Goal: Navigation & Orientation: Find specific page/section

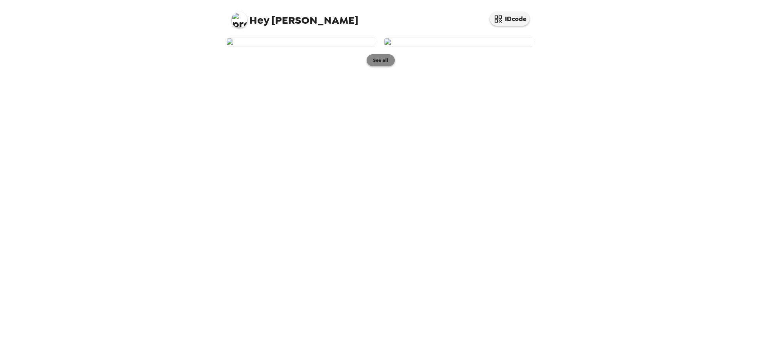
click at [383, 66] on button "See all" at bounding box center [380, 60] width 28 height 12
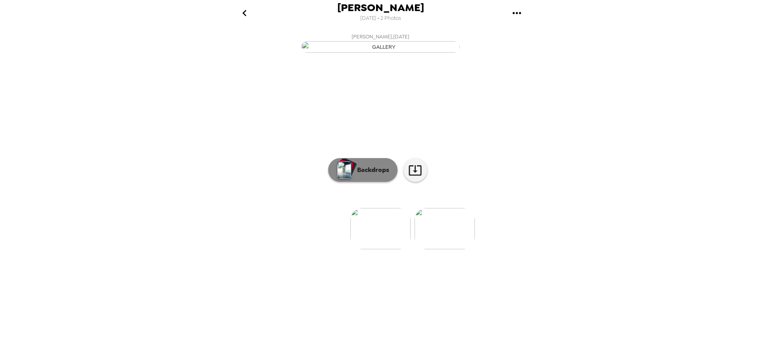
click at [379, 182] on button "Backdrops" at bounding box center [362, 170] width 69 height 24
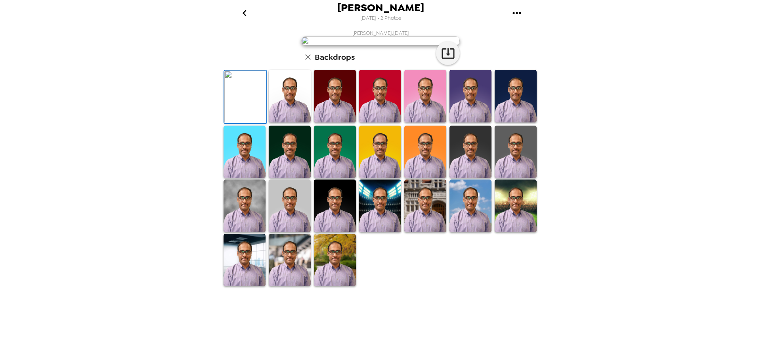
scroll to position [115, 0]
click at [328, 286] on img at bounding box center [335, 260] width 42 height 53
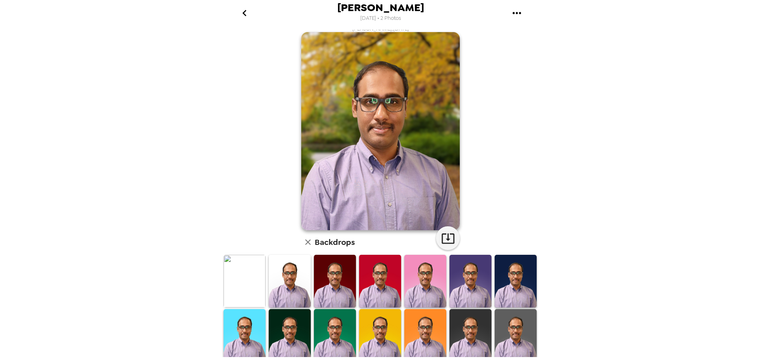
scroll to position [0, 0]
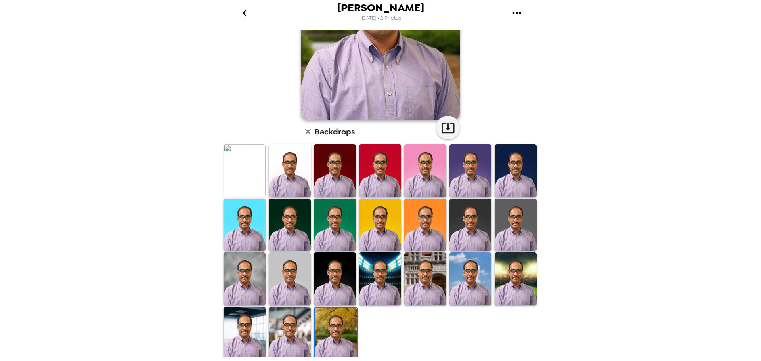
click at [292, 344] on img at bounding box center [290, 333] width 42 height 53
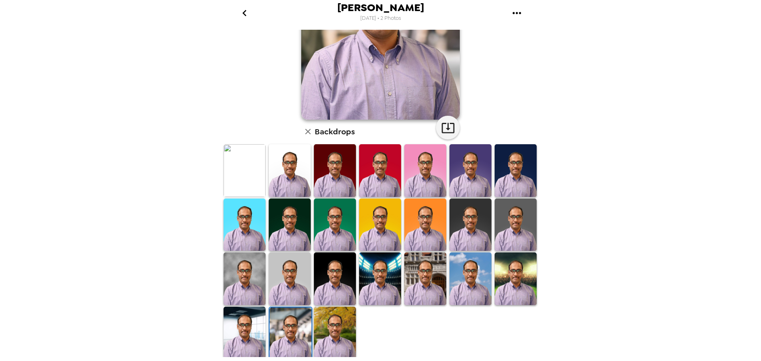
click at [242, 334] on img at bounding box center [244, 333] width 42 height 53
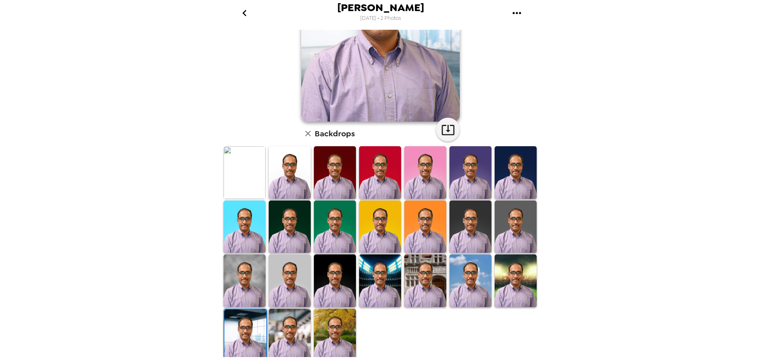
scroll to position [115, 0]
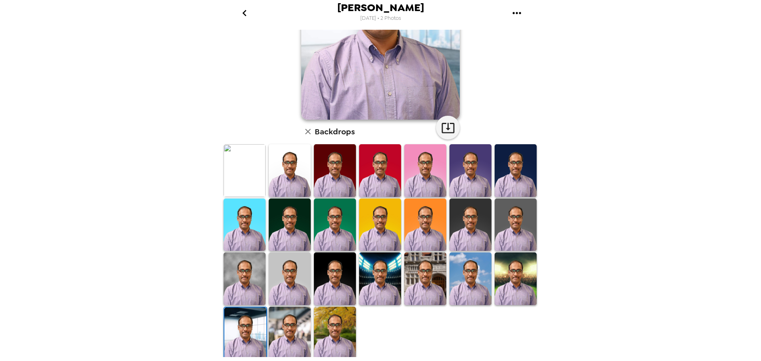
click at [463, 279] on img at bounding box center [470, 278] width 42 height 53
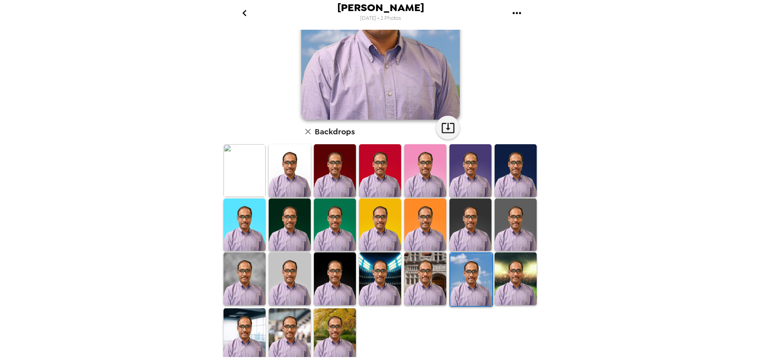
click at [326, 282] on img at bounding box center [335, 278] width 42 height 53
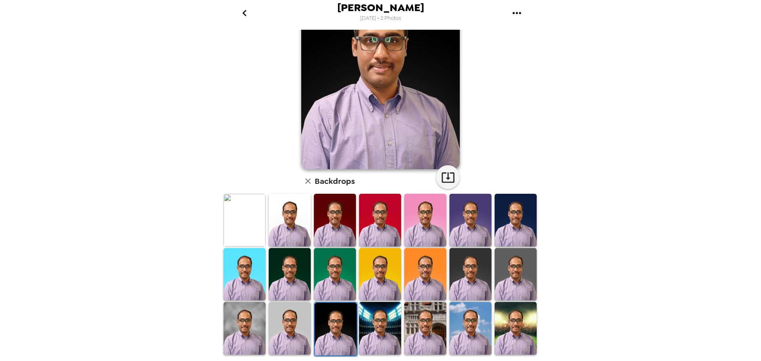
scroll to position [0, 0]
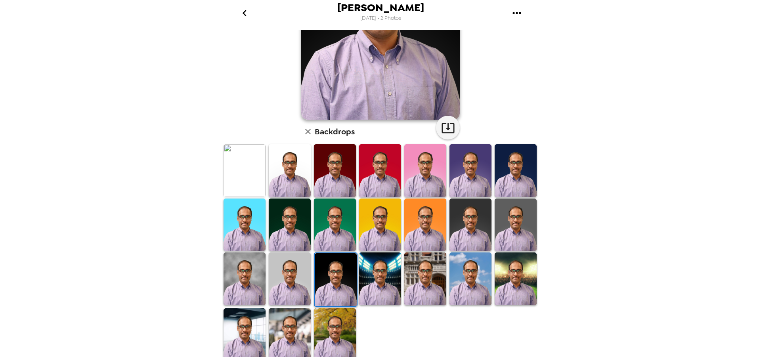
click at [239, 272] on img at bounding box center [244, 278] width 42 height 53
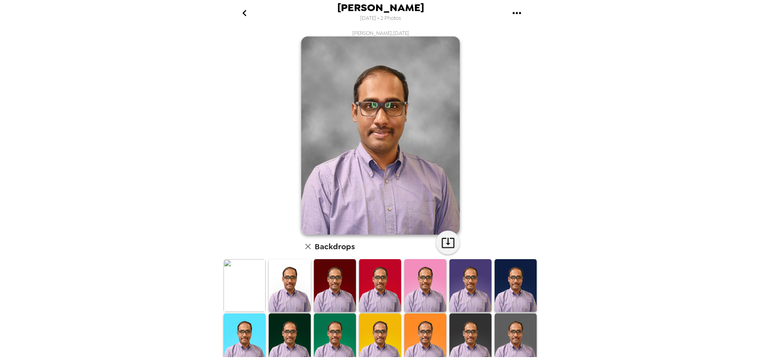
scroll to position [40, 0]
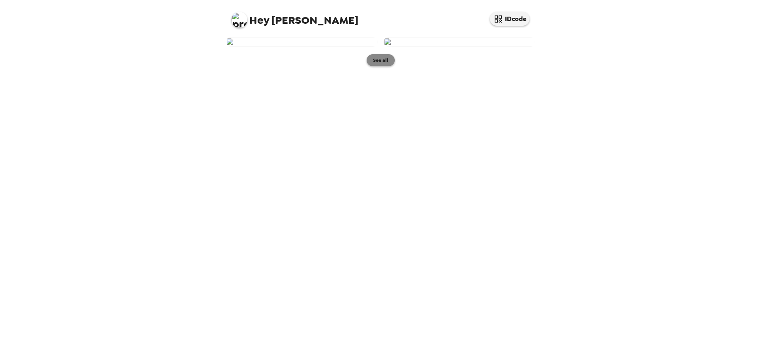
click at [392, 66] on div "See all" at bounding box center [380, 52] width 309 height 29
click at [387, 66] on button "See all" at bounding box center [380, 60] width 28 height 12
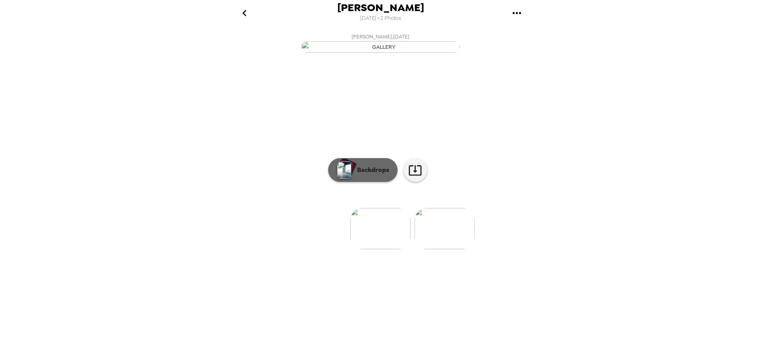
click at [359, 175] on p "Backdrops" at bounding box center [371, 170] width 36 height 10
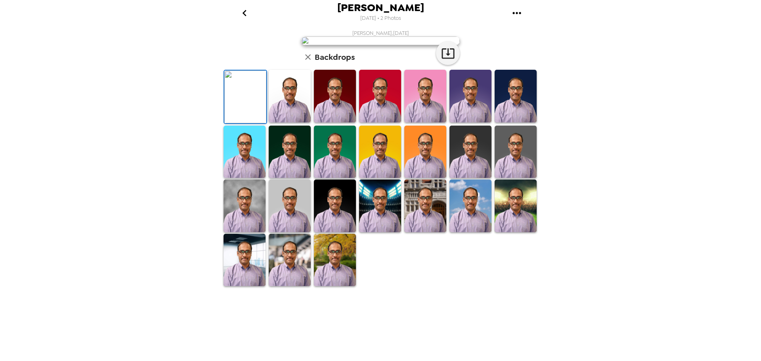
scroll to position [115, 0]
click at [327, 286] on img at bounding box center [335, 260] width 42 height 53
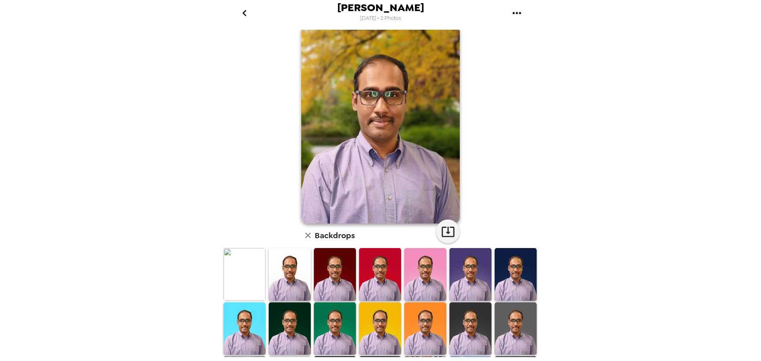
scroll to position [0, 0]
